Goal: Information Seeking & Learning: Find specific fact

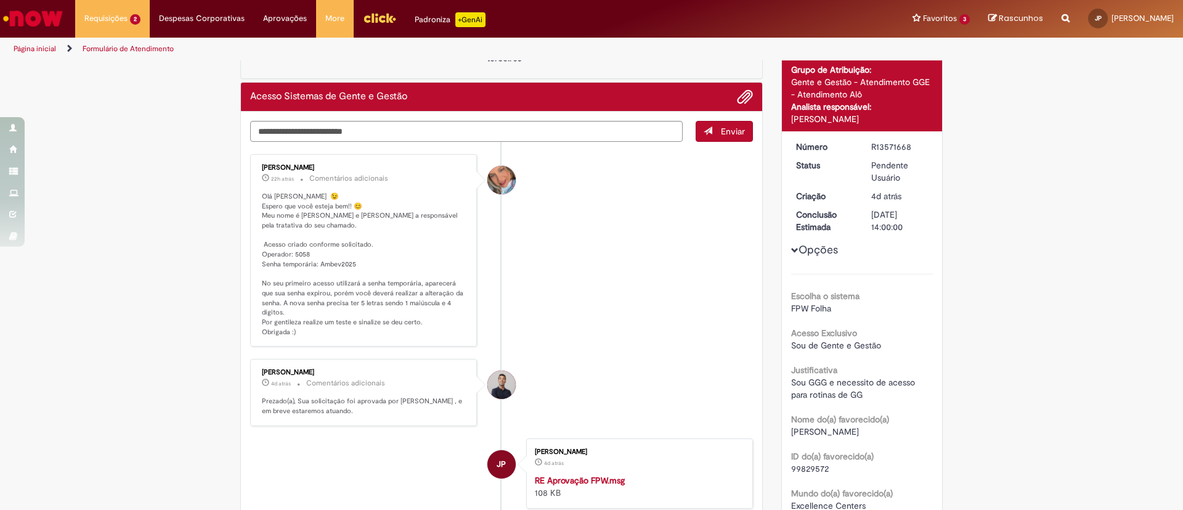
scroll to position [92, 0]
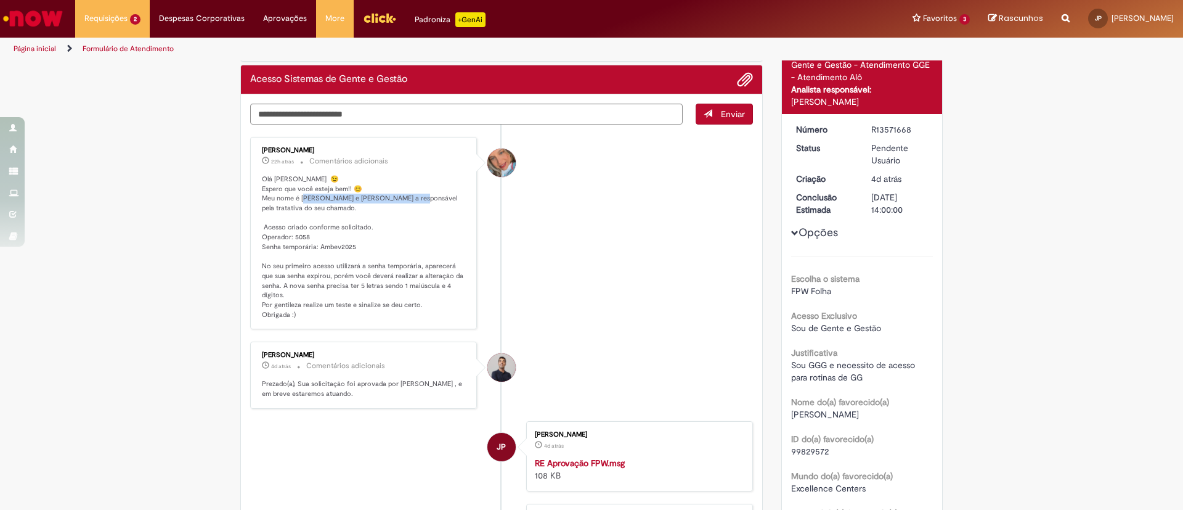
drag, startPoint x: 324, startPoint y: 195, endPoint x: 426, endPoint y: 193, distance: 101.7
click at [426, 193] on p "Olá [PERSON_NAME] 😉 Espero que você esteja bem!! 😊 Meu nome é [PERSON_NAME] e […" at bounding box center [364, 246] width 205 height 145
click at [436, 224] on p "Olá [PERSON_NAME] 😉 Espero que você esteja bem!! 😊 Meu nome é [PERSON_NAME] e […" at bounding box center [364, 246] width 205 height 145
drag, startPoint x: 415, startPoint y: 196, endPoint x: 442, endPoint y: 192, distance: 27.4
click at [442, 192] on p "Olá [PERSON_NAME] 😉 Espero que você esteja bem!! 😊 Meu nome é [PERSON_NAME] e […" at bounding box center [364, 246] width 205 height 145
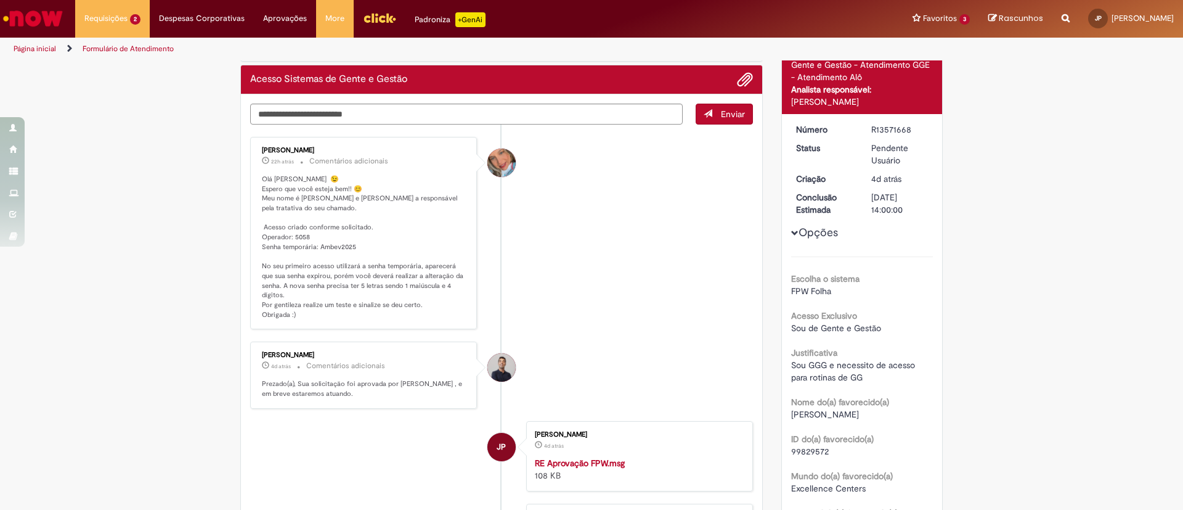
click at [443, 216] on p "Olá [PERSON_NAME] 😉 Espero que você esteja bem!! 😊 Meu nome é [PERSON_NAME] e […" at bounding box center [364, 246] width 205 height 145
drag, startPoint x: 376, startPoint y: 263, endPoint x: 462, endPoint y: 263, distance: 85.7
click at [462, 263] on div "[PERSON_NAME] 22h atrás 22 horas atrás Comentários adicionais Olá [PERSON_NAME]…" at bounding box center [363, 232] width 219 height 185
click at [453, 296] on p "Olá [PERSON_NAME] 😉 Espero que você esteja bem!! 😊 Meu nome é [PERSON_NAME] e […" at bounding box center [364, 246] width 205 height 145
drag, startPoint x: 341, startPoint y: 277, endPoint x: 458, endPoint y: 275, distance: 117.7
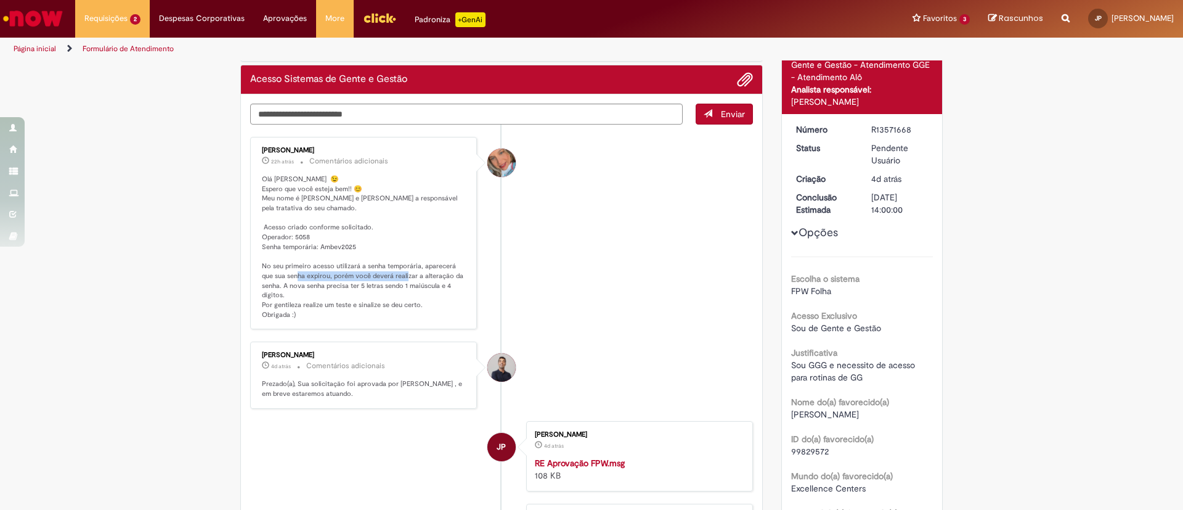
click at [458, 275] on p "Olá [PERSON_NAME] 😉 Espero que você esteja bem!! 😊 Meu nome é [PERSON_NAME] e […" at bounding box center [364, 246] width 205 height 145
click at [284, 282] on p "Olá [PERSON_NAME] 😉 Espero que você esteja bem!! 😊 Meu nome é [PERSON_NAME] e […" at bounding box center [364, 246] width 205 height 145
drag, startPoint x: 309, startPoint y: 288, endPoint x: 441, endPoint y: 288, distance: 131.9
click at [439, 288] on p "Olá [PERSON_NAME] 😉 Espero que você esteja bem!! 😊 Meu nome é [PERSON_NAME] e […" at bounding box center [364, 246] width 205 height 145
click at [441, 295] on p "Olá [PERSON_NAME] 😉 Espero que você esteja bem!! 😊 Meu nome é [PERSON_NAME] e […" at bounding box center [364, 246] width 205 height 145
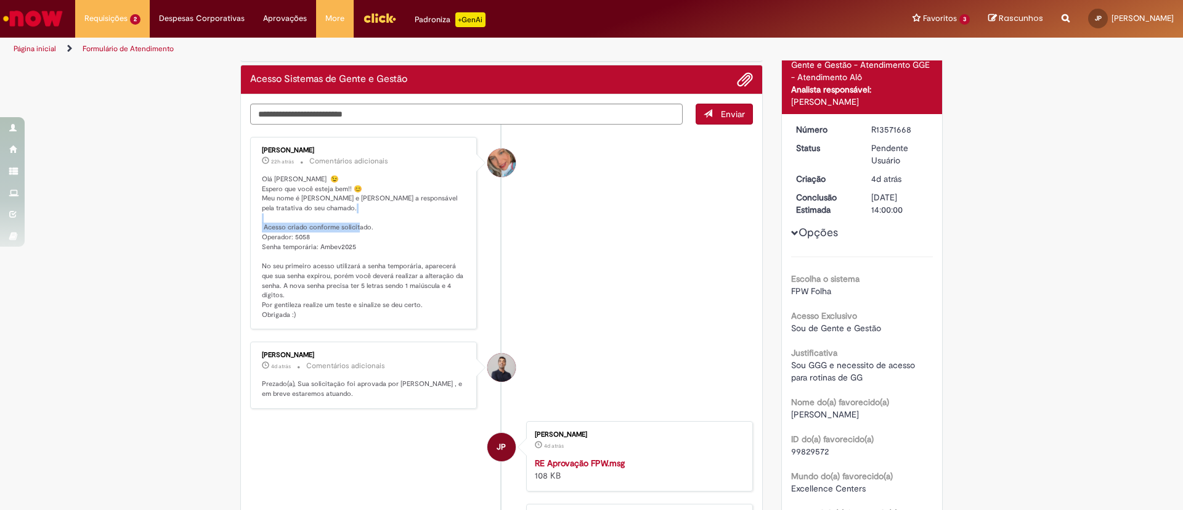
drag, startPoint x: 307, startPoint y: 226, endPoint x: 362, endPoint y: 245, distance: 58.9
click at [360, 240] on p "Olá [PERSON_NAME] 😉 Espero que você esteja bem!! 😊 Meu nome é [PERSON_NAME] e […" at bounding box center [364, 246] width 205 height 145
click at [362, 248] on p "Olá [PERSON_NAME] 😉 Espero que você esteja bem!! 😊 Meu nome é [PERSON_NAME] e […" at bounding box center [364, 246] width 205 height 145
drag, startPoint x: 255, startPoint y: 236, endPoint x: 360, endPoint y: 249, distance: 106.2
click at [360, 249] on p "Olá [PERSON_NAME] 😉 Espero que você esteja bem!! 😊 Meu nome é [PERSON_NAME] e […" at bounding box center [364, 246] width 205 height 145
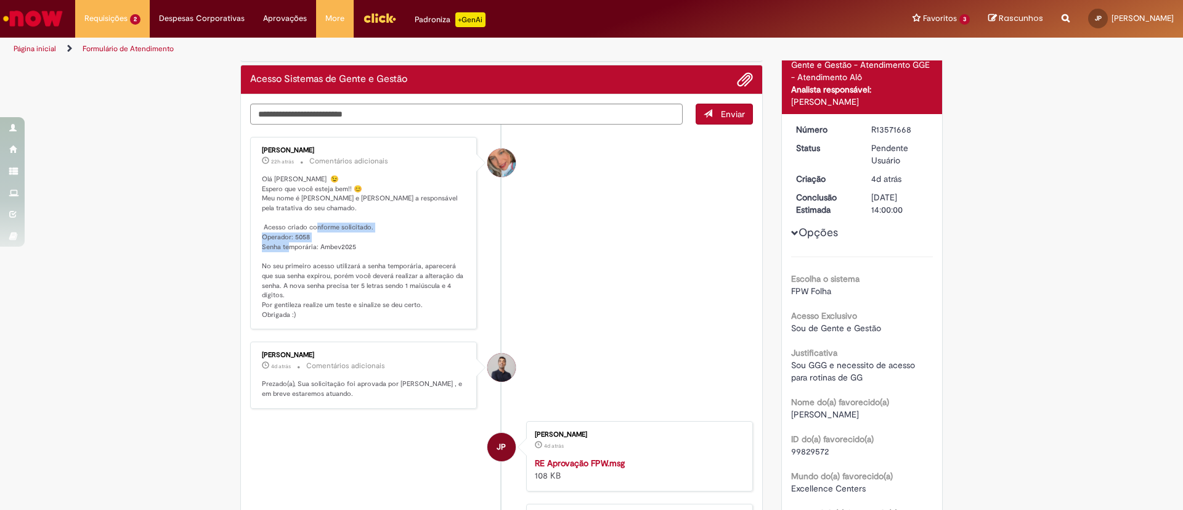
click at [369, 248] on p "Olá [PERSON_NAME] 😉 Espero que você esteja bem!! 😊 Meu nome é [PERSON_NAME] e […" at bounding box center [364, 246] width 205 height 145
drag, startPoint x: 357, startPoint y: 248, endPoint x: 269, endPoint y: 232, distance: 89.6
click at [269, 232] on p "Olá [PERSON_NAME] 😉 Espero que você esteja bem!! 😊 Meu nome é [PERSON_NAME] e […" at bounding box center [364, 246] width 205 height 145
click at [551, 241] on li "[PERSON_NAME] 22h atrás 22 horas atrás Comentários adicionais Olá [PERSON_NAME]…" at bounding box center [501, 233] width 503 height 193
click at [613, 219] on li "[PERSON_NAME] 22h atrás 22 horas atrás Comentários adicionais Olá [PERSON_NAME]…" at bounding box center [501, 233] width 503 height 193
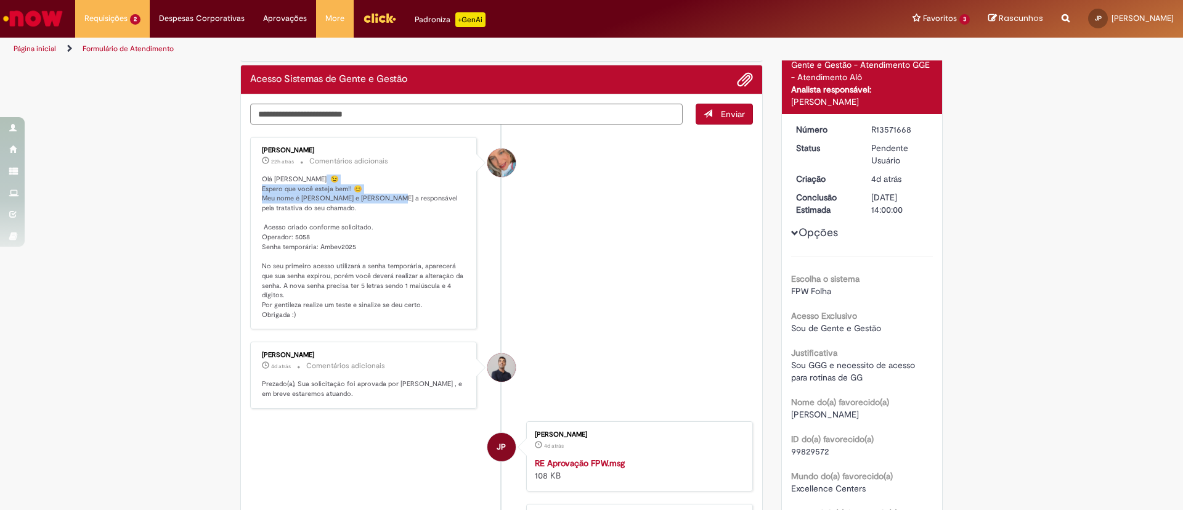
drag, startPoint x: 269, startPoint y: 189, endPoint x: 430, endPoint y: 214, distance: 162.2
click at [421, 200] on p "Olá [PERSON_NAME] 😉 Espero que você esteja bem!! 😊 Meu nome é [PERSON_NAME] e […" at bounding box center [364, 246] width 205 height 145
click at [428, 216] on p "Olá [PERSON_NAME] 😉 Espero que você esteja bem!! 😊 Meu nome é [PERSON_NAME] e […" at bounding box center [364, 246] width 205 height 145
drag, startPoint x: 340, startPoint y: 227, endPoint x: 395, endPoint y: 254, distance: 61.2
click at [395, 254] on p "Olá [PERSON_NAME] 😉 Espero que você esteja bem!! 😊 Meu nome é [PERSON_NAME] e […" at bounding box center [364, 246] width 205 height 145
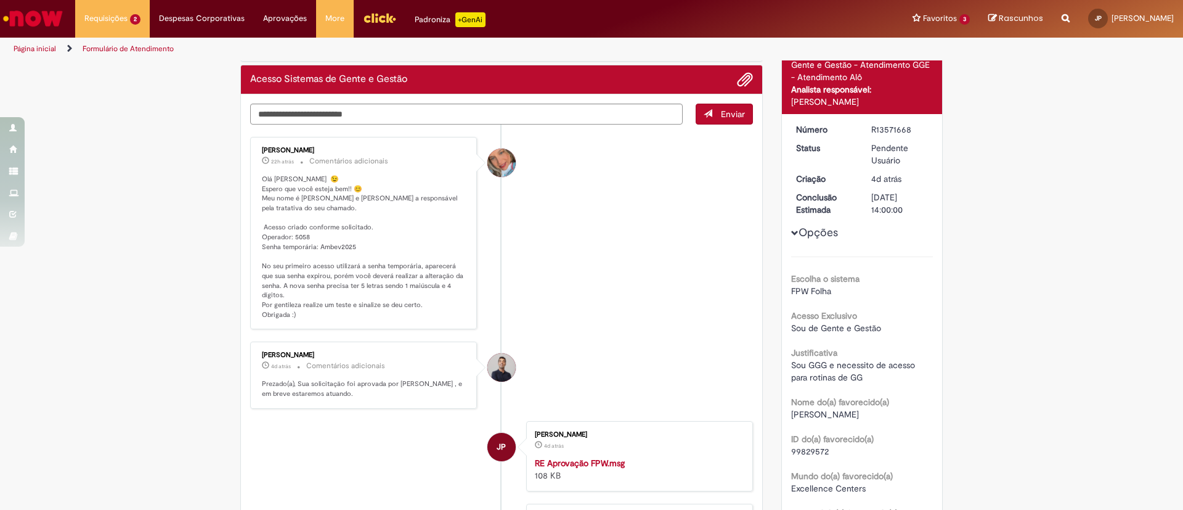
click at [421, 274] on p "Olá [PERSON_NAME] 😉 Espero que você esteja bem!! 😊 Meu nome é [PERSON_NAME] e […" at bounding box center [364, 246] width 205 height 145
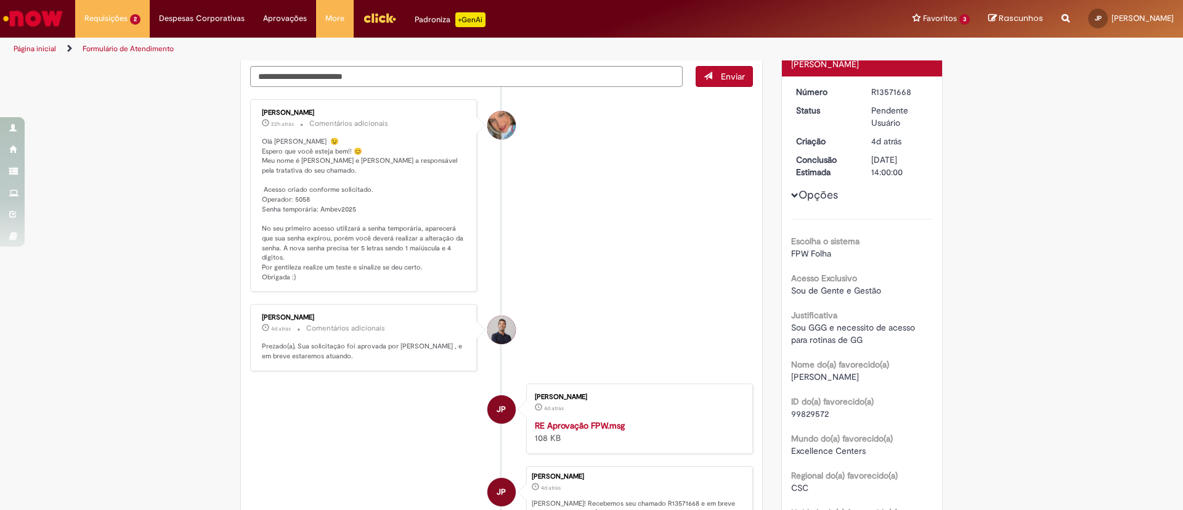
scroll to position [0, 0]
